Goal: Task Accomplishment & Management: Complete application form

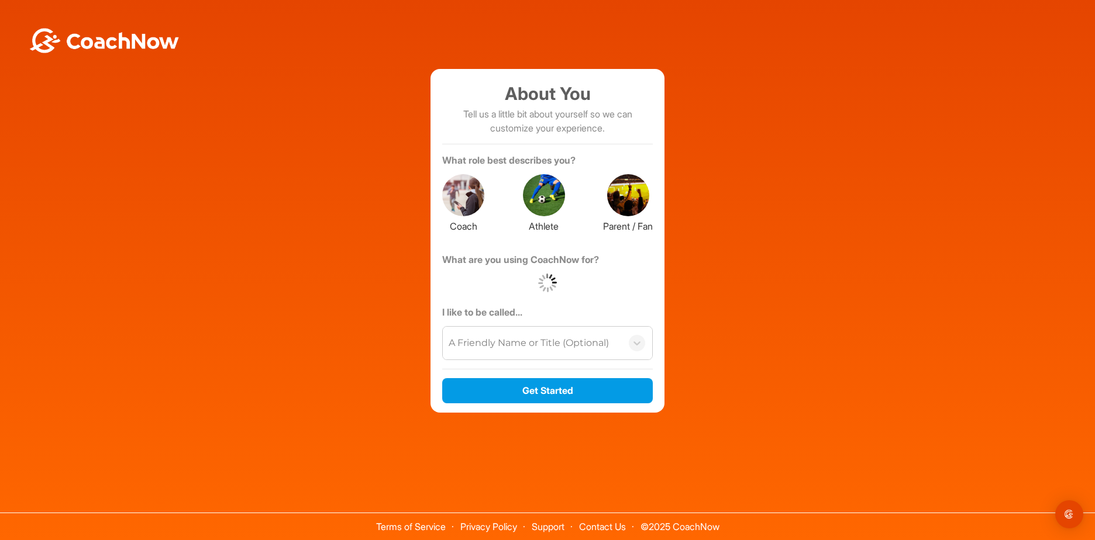
click at [542, 233] on label "Athlete" at bounding box center [544, 224] width 42 height 17
click at [550, 348] on div "A Friendly Name or Title (Optional)" at bounding box center [529, 343] width 160 height 14
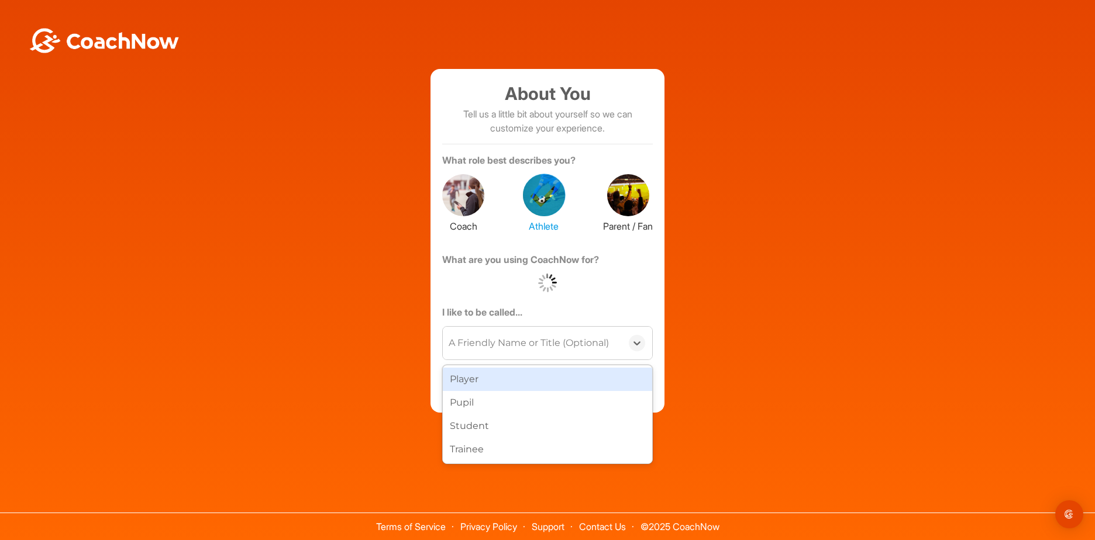
click at [517, 382] on div "Player" at bounding box center [547, 379] width 209 height 23
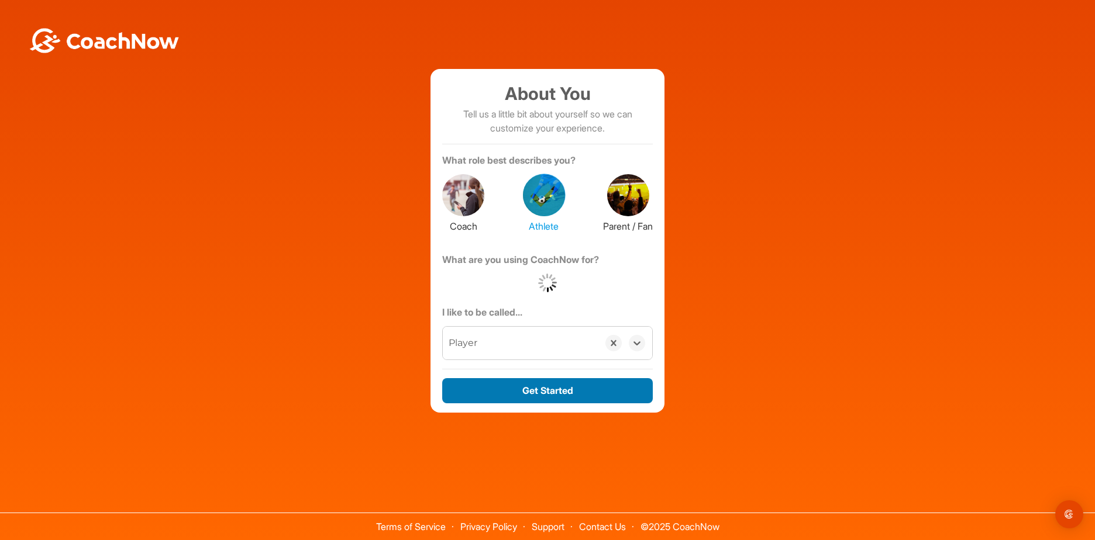
click at [542, 388] on button "Get Started" at bounding box center [547, 390] width 211 height 25
click at [568, 391] on button "Get Started" at bounding box center [547, 390] width 211 height 25
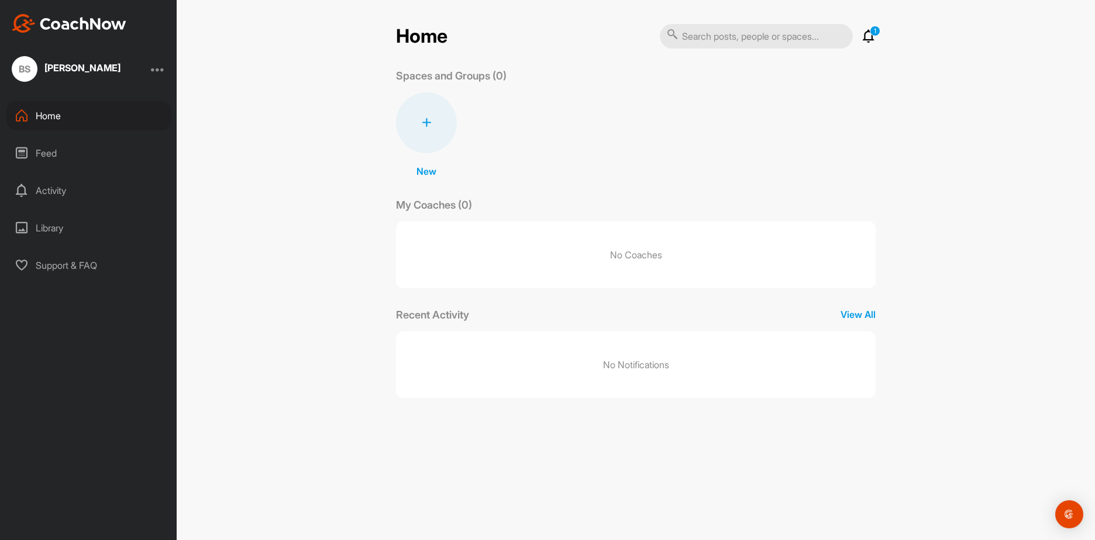
click at [873, 29] on p "1" at bounding box center [875, 31] width 11 height 11
click at [870, 37] on icon at bounding box center [868, 36] width 14 height 14
click at [685, 70] on div "Invitations" at bounding box center [681, 66] width 57 height 19
click at [832, 144] on span "Join" at bounding box center [837, 141] width 19 height 12
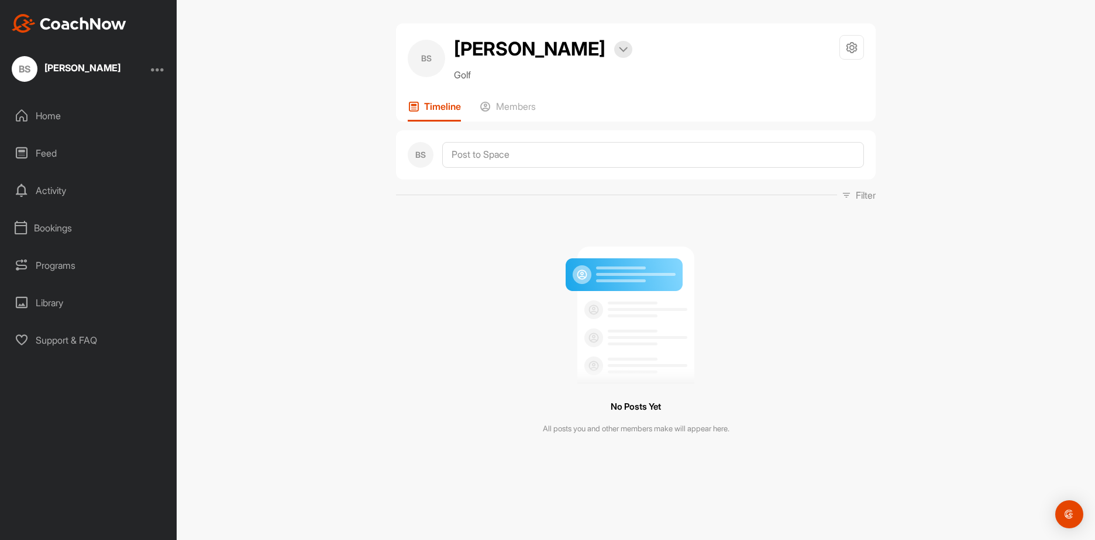
click at [169, 77] on div "[PERSON_NAME]" at bounding box center [88, 69] width 177 height 26
click at [165, 72] on div "[PERSON_NAME]" at bounding box center [88, 69] width 177 height 26
click at [162, 70] on div at bounding box center [158, 69] width 14 height 14
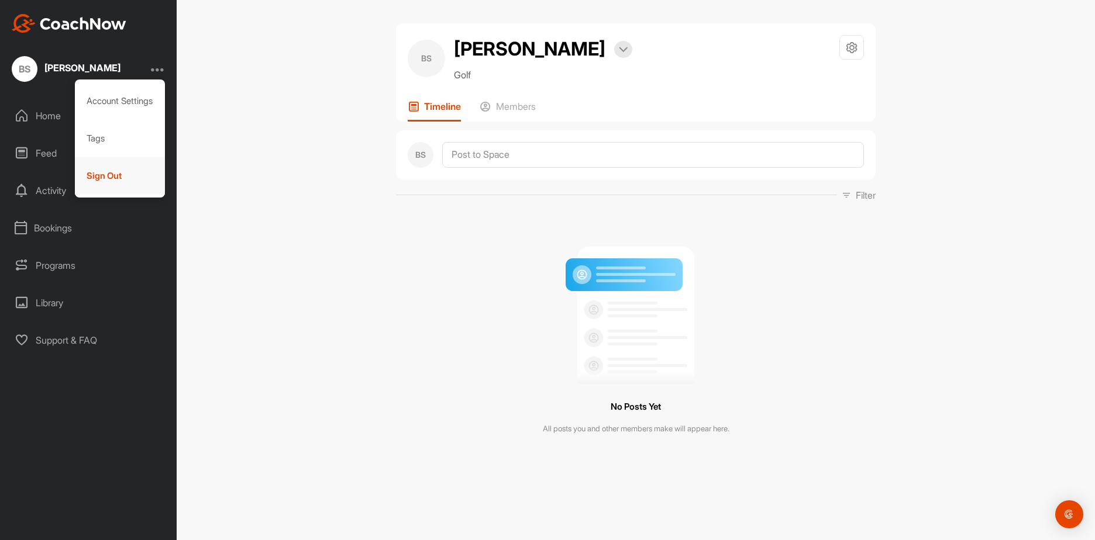
click at [111, 175] on div "Sign Out" at bounding box center [120, 175] width 91 height 37
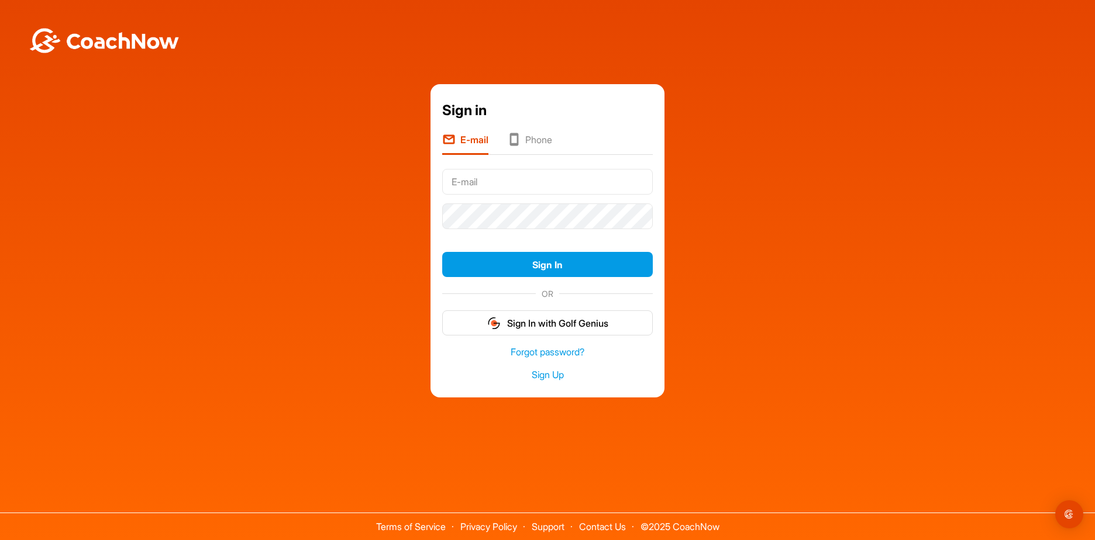
type input "[EMAIL_ADDRESS][DOMAIN_NAME]"
click at [554, 375] on link "Sign Up" at bounding box center [547, 374] width 211 height 13
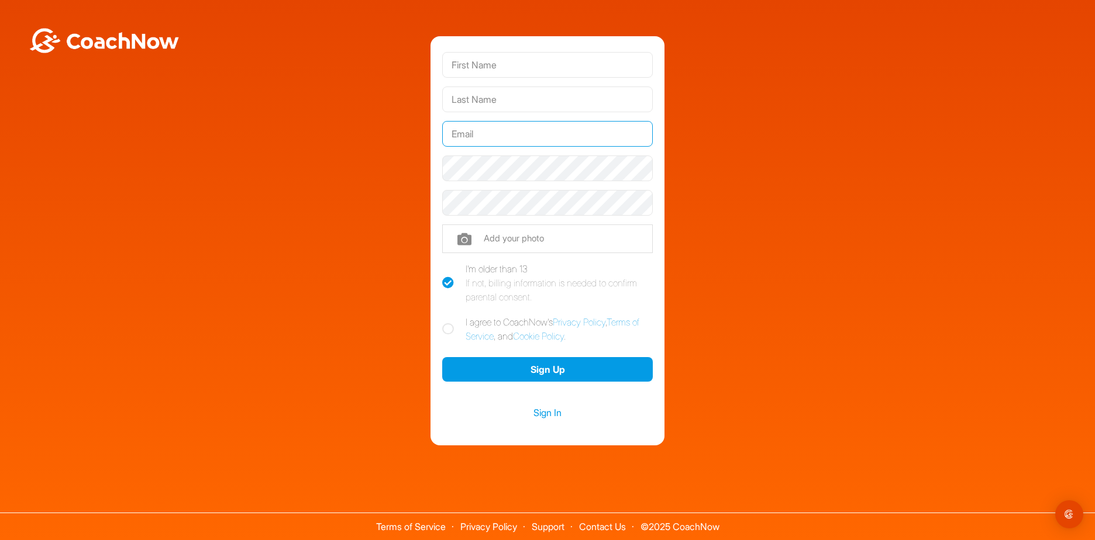
type input "[EMAIL_ADDRESS][DOMAIN_NAME]"
click at [533, 66] on input "text" at bounding box center [547, 65] width 211 height 26
type input "[PERSON_NAME]"
paste input "[EMAIL_ADDRESS]"
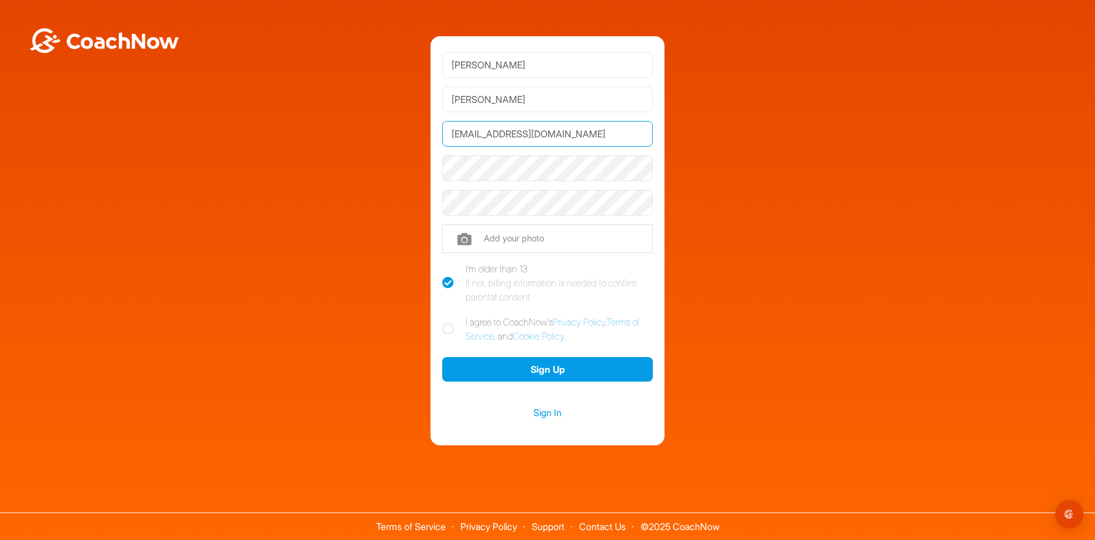
type input "[EMAIL_ADDRESS][DOMAIN_NAME]"
click at [321, 175] on div "[PERSON_NAME] [EMAIL_ADDRESS][DOMAIN_NAME] Phone +1 Phone Number (so your coach…" at bounding box center [547, 241] width 1083 height 410
click at [447, 333] on icon at bounding box center [448, 329] width 12 height 12
click at [447, 323] on input "I agree to CoachNow's Privacy Policy , Terms of Service , and Cookie Policy ." at bounding box center [446, 319] width 8 height 8
checkbox input "true"
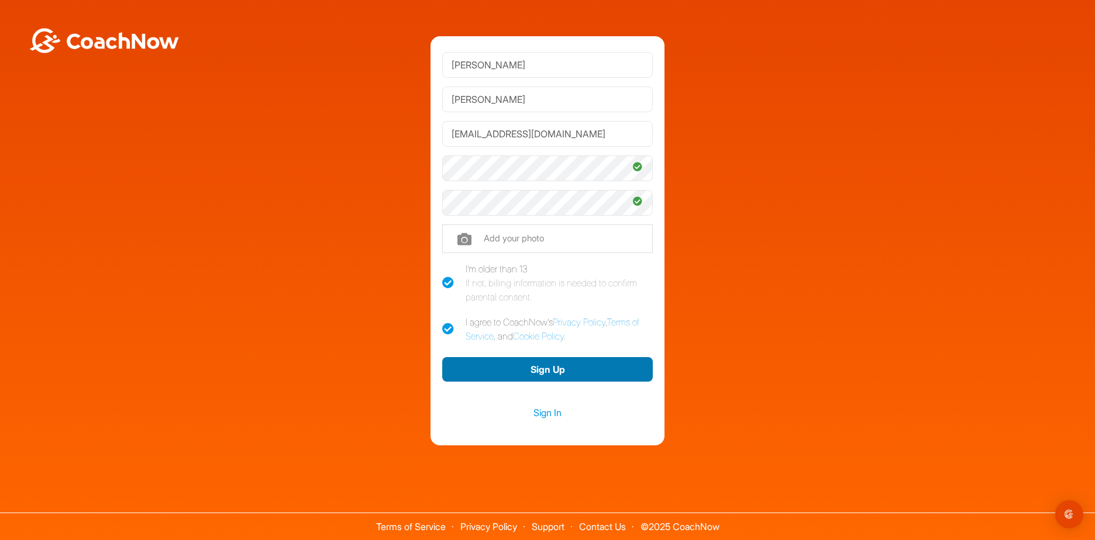
click at [546, 374] on button "Sign Up" at bounding box center [547, 369] width 211 height 25
